Goal: Task Accomplishment & Management: Use online tool/utility

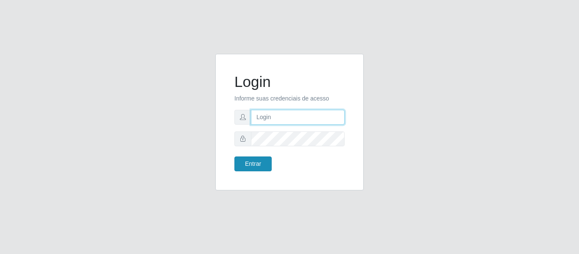
type input "[EMAIL_ADDRESS][PERSON_NAME][DOMAIN_NAME]"
click at [253, 162] on button "Entrar" at bounding box center [252, 163] width 37 height 15
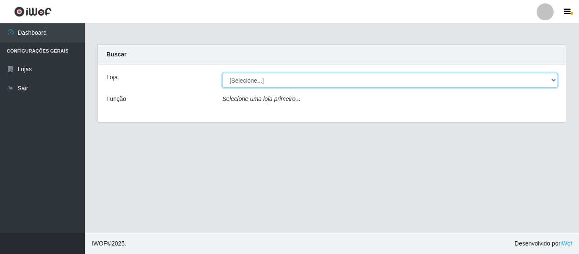
click at [268, 80] on select "[Selecione...] Super Show - [PERSON_NAME]" at bounding box center [390, 80] width 335 height 15
select select "120"
click at [223, 73] on select "[Selecione...] Super Show - [PERSON_NAME]" at bounding box center [390, 80] width 335 height 15
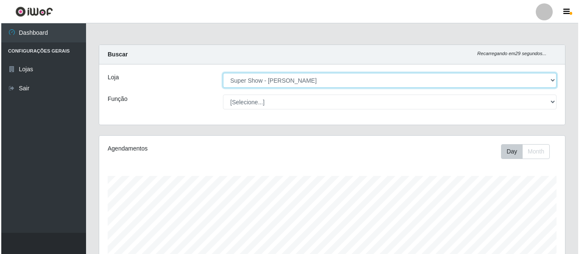
scroll to position [234, 0]
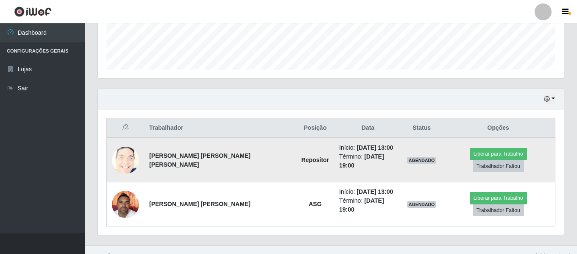
click at [131, 148] on img at bounding box center [125, 159] width 27 height 33
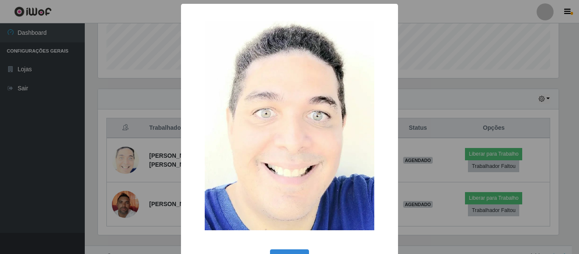
click at [121, 190] on div "× OK Cancel" at bounding box center [289, 127] width 579 height 254
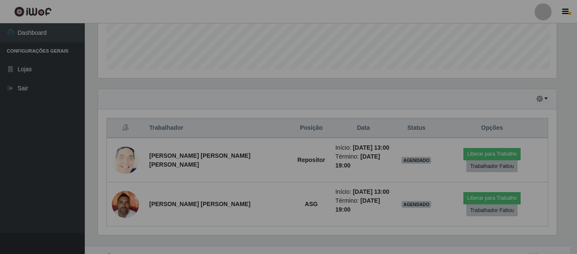
scroll to position [176, 466]
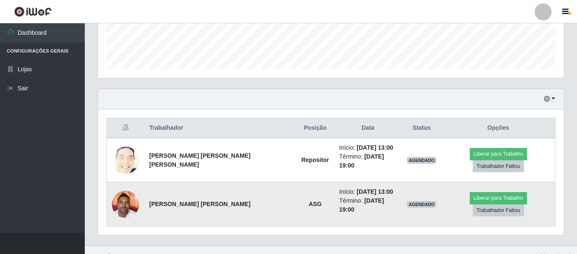
click at [123, 191] on img at bounding box center [125, 204] width 27 height 36
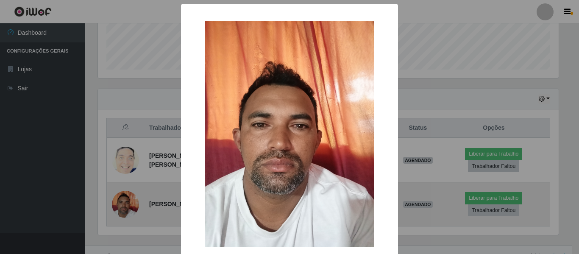
click at [123, 191] on div "× OK Cancel" at bounding box center [289, 127] width 579 height 254
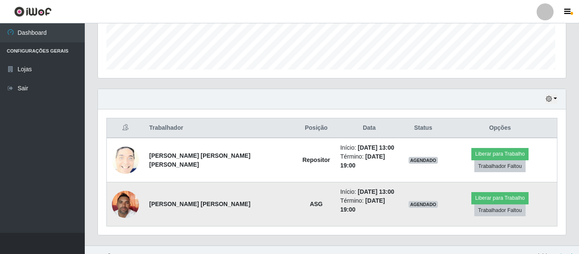
scroll to position [176, 466]
click at [123, 191] on img at bounding box center [125, 204] width 27 height 36
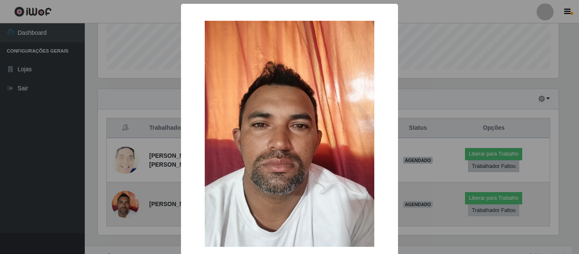
click at [123, 191] on div "× OK Cancel" at bounding box center [289, 127] width 579 height 254
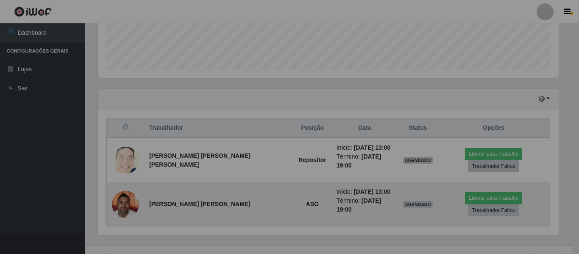
scroll to position [176, 466]
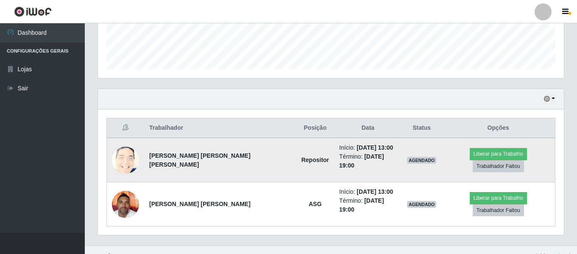
click at [131, 153] on img at bounding box center [125, 159] width 27 height 33
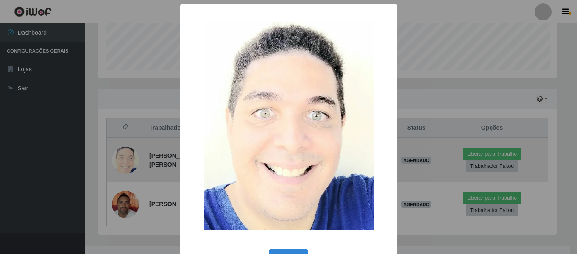
scroll to position [176, 461]
click at [131, 153] on div "× OK Cancel" at bounding box center [289, 127] width 579 height 254
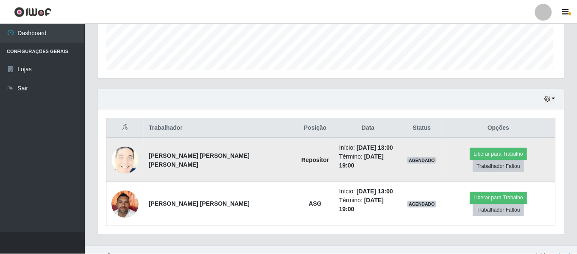
scroll to position [176, 466]
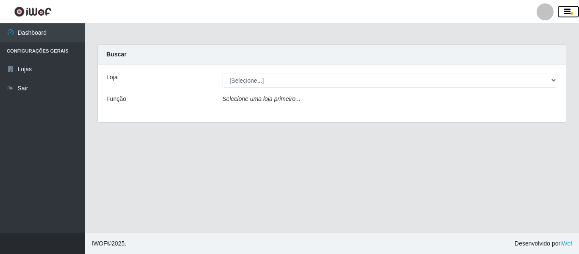
click at [564, 8] on icon "button" at bounding box center [567, 12] width 6 height 8
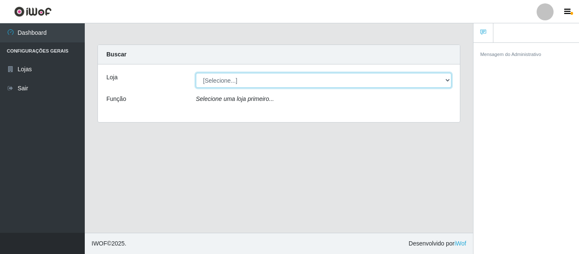
click at [215, 87] on select "[Selecione...] Super Show - [PERSON_NAME]" at bounding box center [324, 80] width 256 height 15
select select "120"
click at [196, 73] on select "[Selecione...] Super Show - [PERSON_NAME]" at bounding box center [324, 80] width 256 height 15
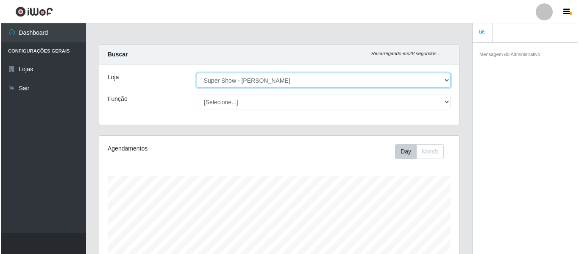
scroll to position [254, 0]
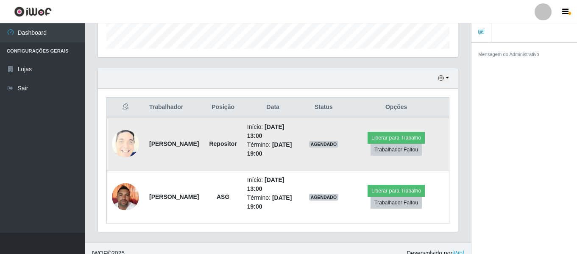
click at [129, 140] on img at bounding box center [125, 143] width 27 height 33
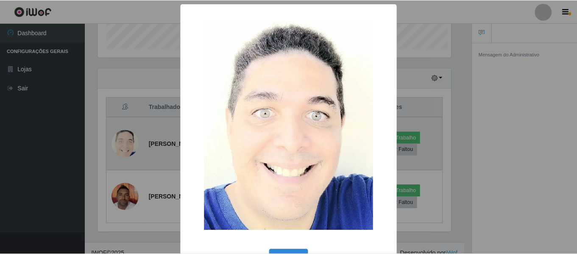
scroll to position [176, 355]
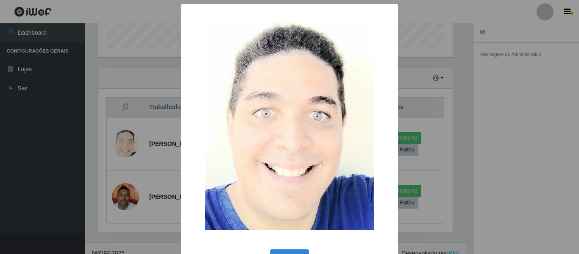
click at [143, 80] on div "× OK Cancel" at bounding box center [289, 127] width 579 height 254
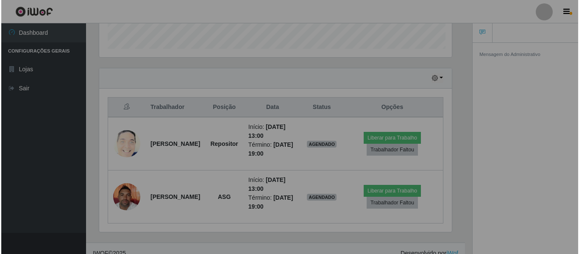
scroll to position [176, 360]
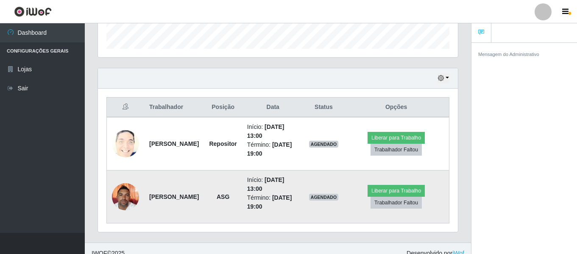
click at [125, 194] on img at bounding box center [125, 196] width 27 height 36
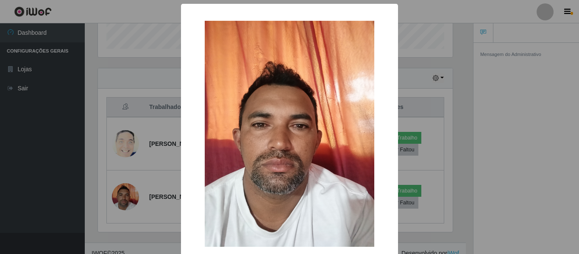
click at [132, 103] on div "× OK Cancel" at bounding box center [289, 127] width 579 height 254
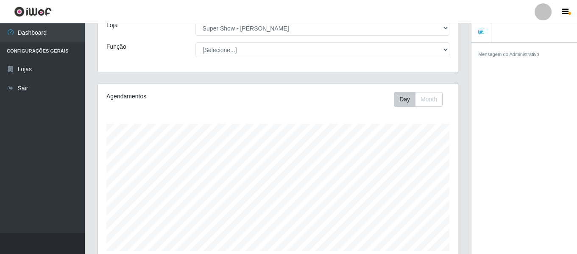
scroll to position [10, 0]
